Goal: Task Accomplishment & Management: Use online tool/utility

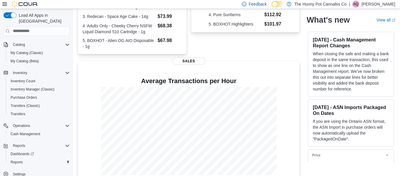
scroll to position [168, 0]
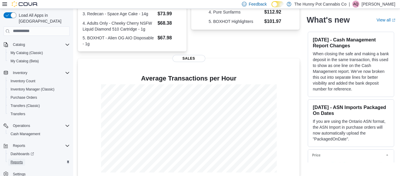
click at [16, 159] on span "Reports" at bounding box center [17, 161] width 12 height 5
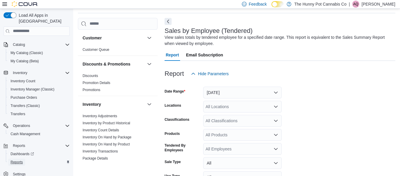
scroll to position [20, 0]
click at [231, 95] on button "[DATE]" at bounding box center [242, 92] width 79 height 12
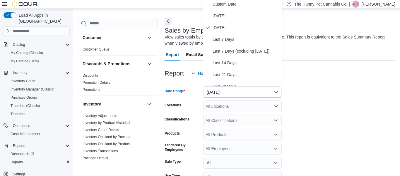
scroll to position [18, 0]
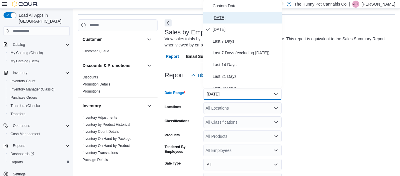
click at [222, 17] on span "[DATE]" at bounding box center [246, 17] width 67 height 7
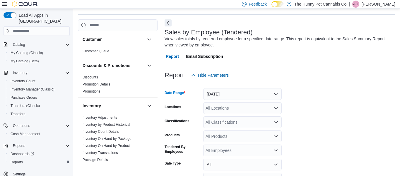
click at [224, 110] on div "All Locations" at bounding box center [242, 108] width 79 height 12
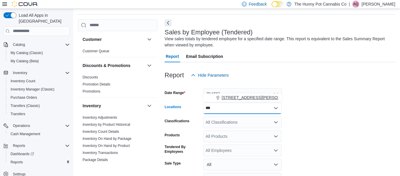
type input "***"
click at [233, 97] on span "[STREET_ADDRESS][PERSON_NAME]" at bounding box center [259, 97] width 74 height 6
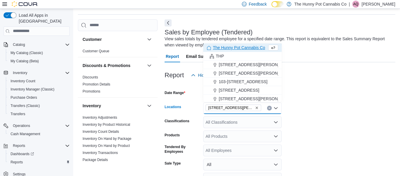
click at [313, 117] on form "Date Range [DATE] Locations [STREET_ADDRESS][GEOGRAPHIC_DATA][PERSON_NAME]. Sel…" at bounding box center [280, 148] width 231 height 134
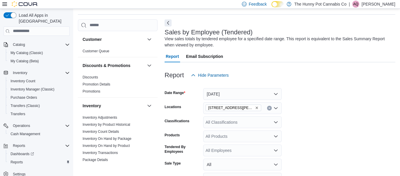
scroll to position [69, 0]
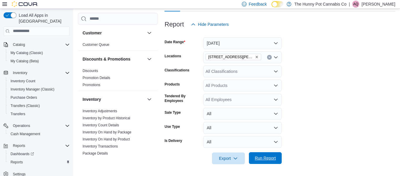
click at [268, 159] on span "Run Report" at bounding box center [265, 158] width 21 height 6
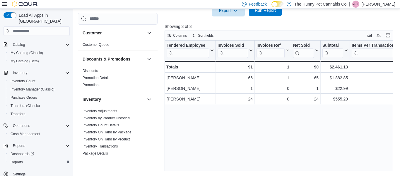
click at [267, 13] on span "Run Report" at bounding box center [266, 10] width 26 height 12
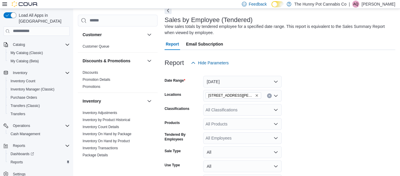
scroll to position [20, 0]
